Goal: Transaction & Acquisition: Purchase product/service

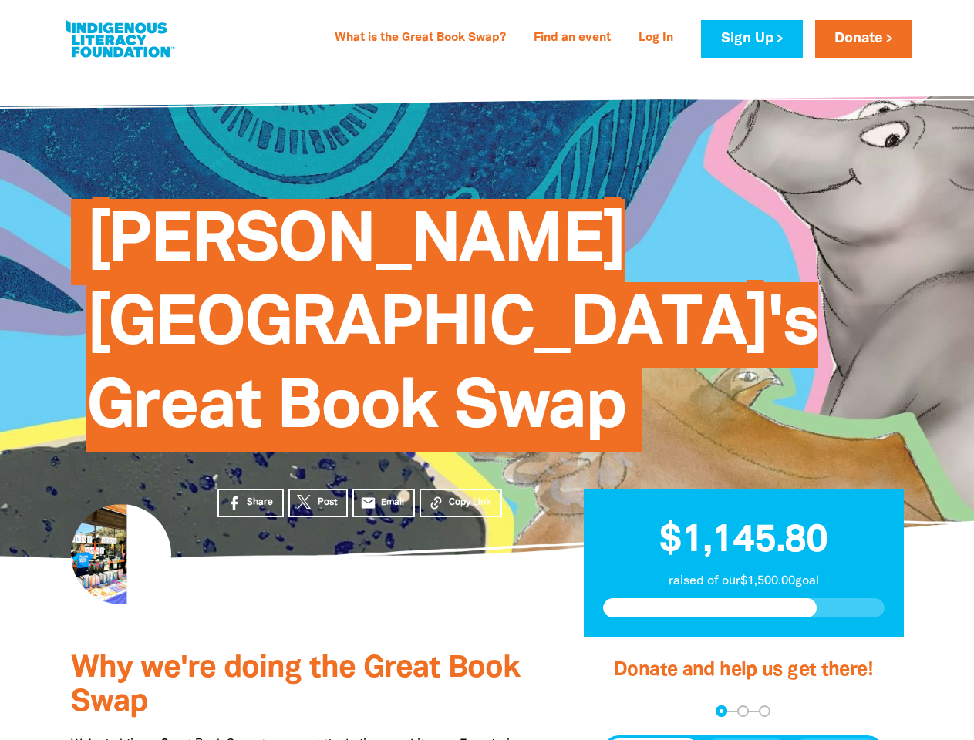
click at [486, 370] on span "[PERSON_NAME][GEOGRAPHIC_DATA]'s Great Book Swap" at bounding box center [451, 330] width 731 height 241
click at [460, 496] on span "Copy Link" at bounding box center [470, 503] width 42 height 14
click at [623, 705] on div "arrow_back Back Step 1 Step 2 Step 3" at bounding box center [742, 711] width 281 height 12
click at [721, 709] on div "Navigate to step 1 of 3 to enter your donation amount" at bounding box center [721, 711] width 4 height 4
click at [653, 739] on span "One-time" at bounding box center [653, 752] width 54 height 18
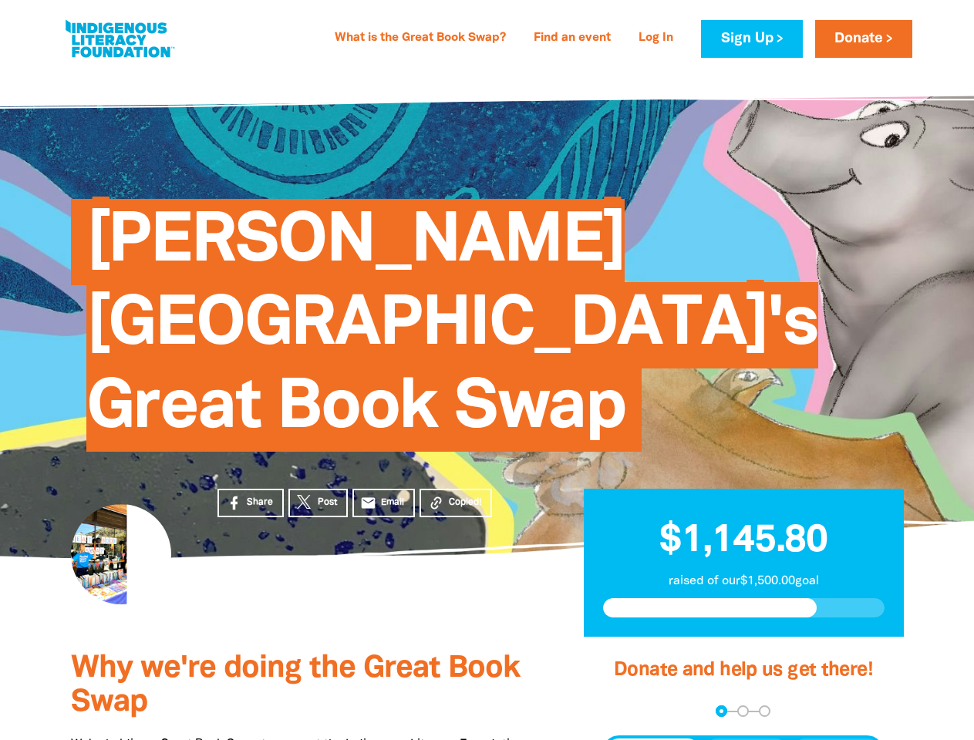
click at [746, 739] on span "Weekly" at bounding box center [746, 752] width 43 height 18
click at [836, 739] on span "Monthly" at bounding box center [835, 752] width 47 height 18
